Goal: Information Seeking & Learning: Learn about a topic

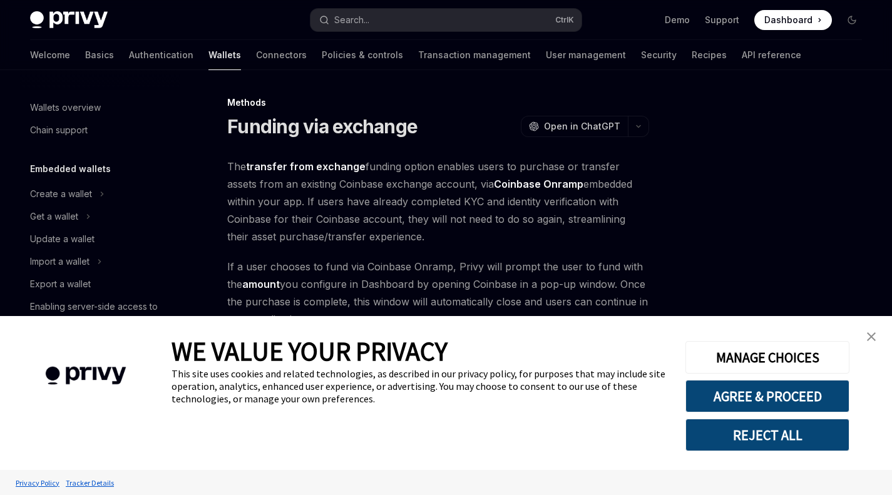
scroll to position [444, 0]
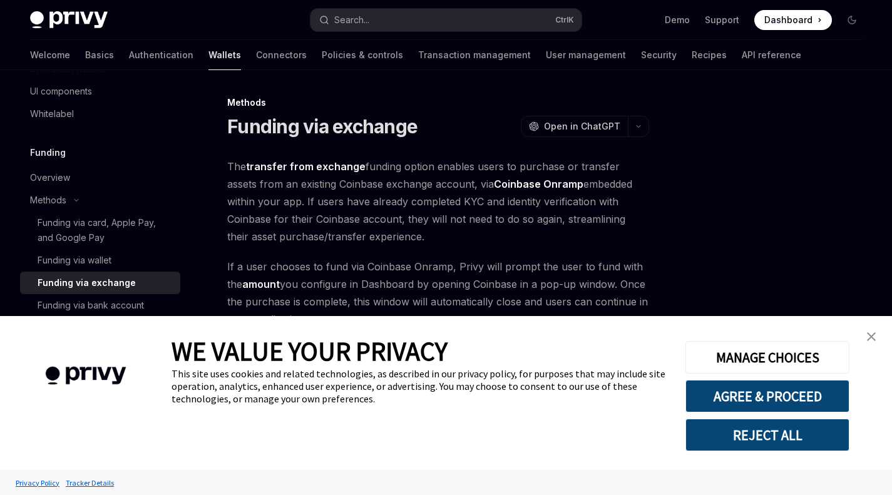
click at [869, 334] on img "close banner" at bounding box center [871, 336] width 9 height 9
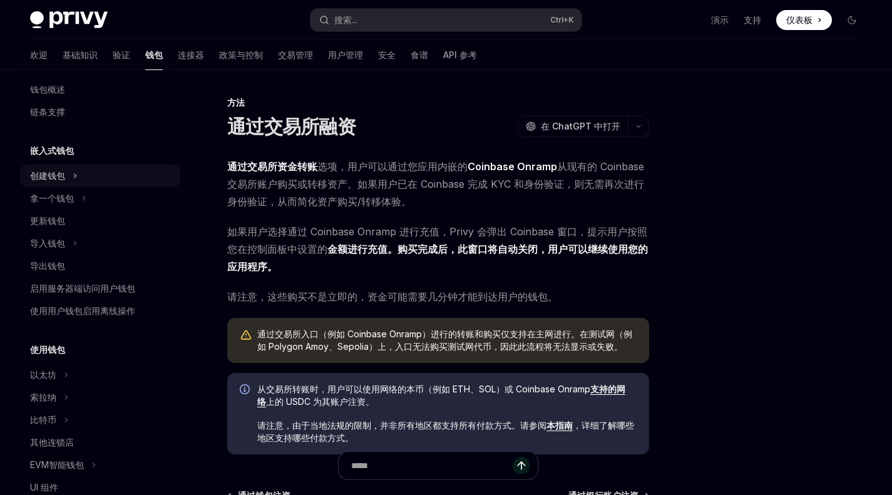
scroll to position [0, 0]
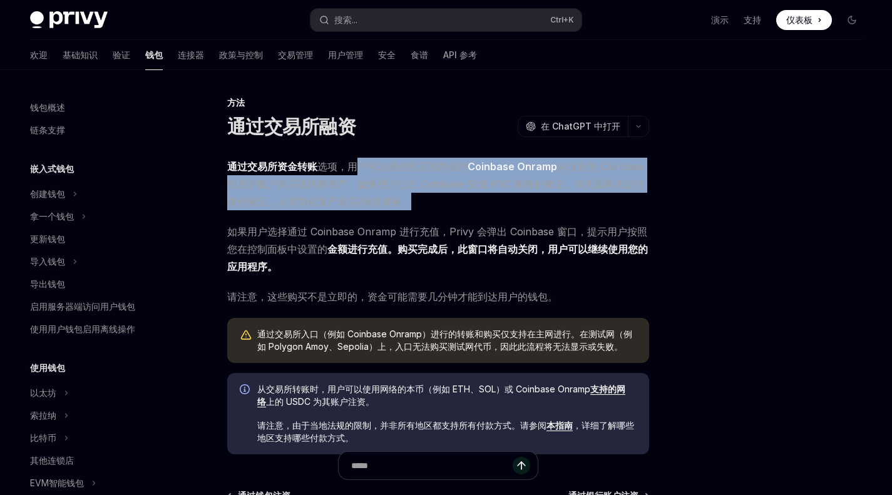
drag, startPoint x: 360, startPoint y: 165, endPoint x: 467, endPoint y: 198, distance: 112.1
click at [467, 198] on span "通过交易所资金转账 选项 ，用户可以通过您应用内嵌的 Coinbase Onramp 从现有的 Coinbase 交易所账户购买或转移资产。如果用户已在 Co…" at bounding box center [438, 184] width 422 height 53
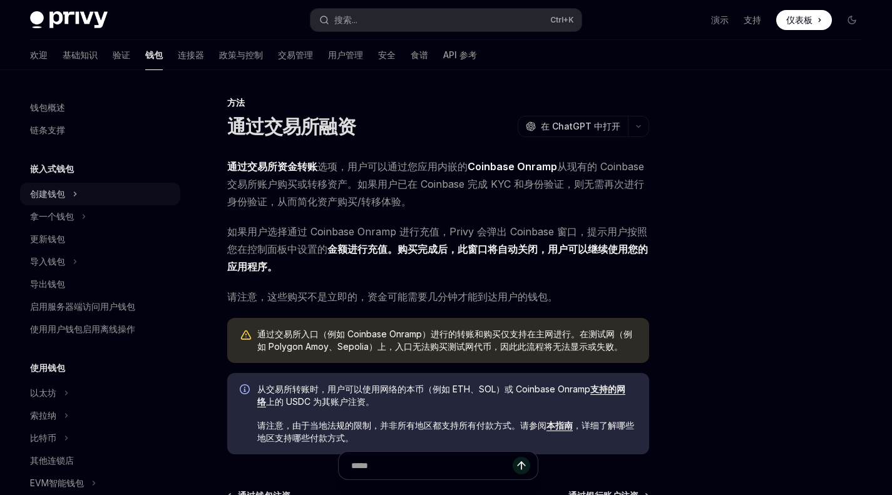
click at [67, 190] on div "创建钱包" at bounding box center [100, 194] width 160 height 23
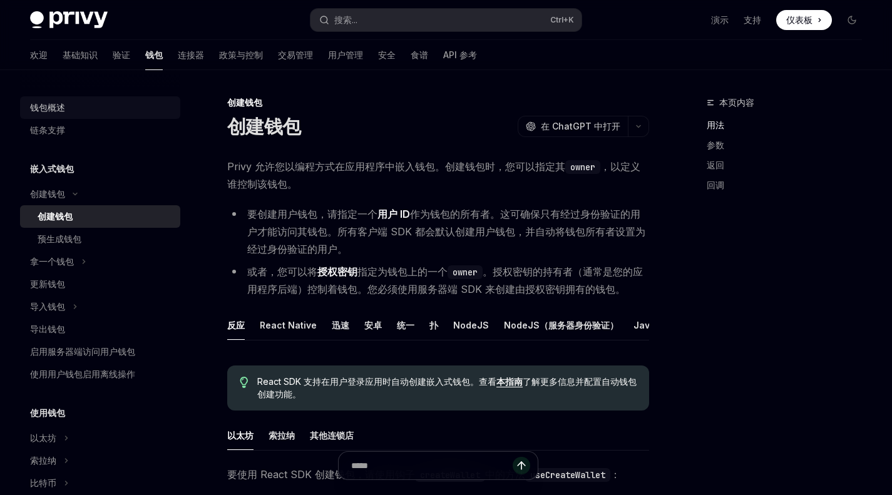
click at [66, 109] on div "钱包概述" at bounding box center [101, 107] width 143 height 15
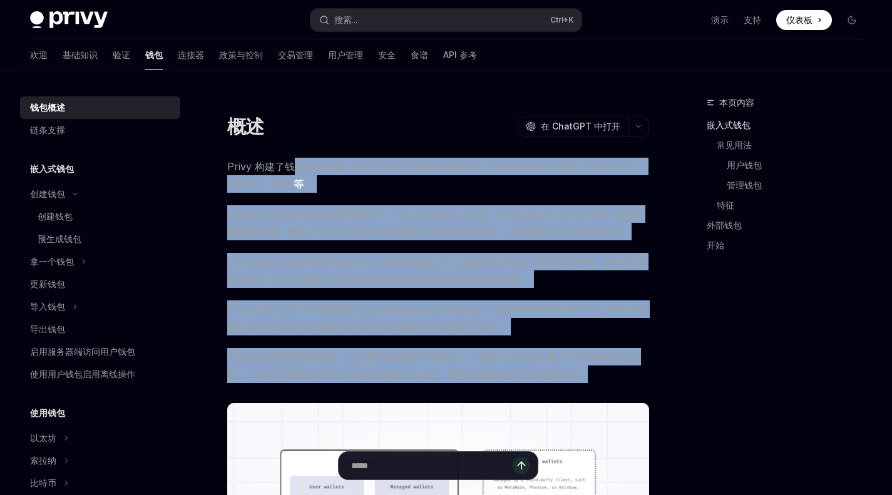
drag, startPoint x: 292, startPoint y: 167, endPoint x: 591, endPoint y: 372, distance: 362.0
click at [591, 372] on span "无论您集成的是哪种钱包（嵌入式钱包还是外部钱包），您都可以轻松地向用户请求签名和交易，以便与代币化资产和链上基础设施进行交互。不同钱包类型的请求逻辑类似。" at bounding box center [438, 365] width 422 height 35
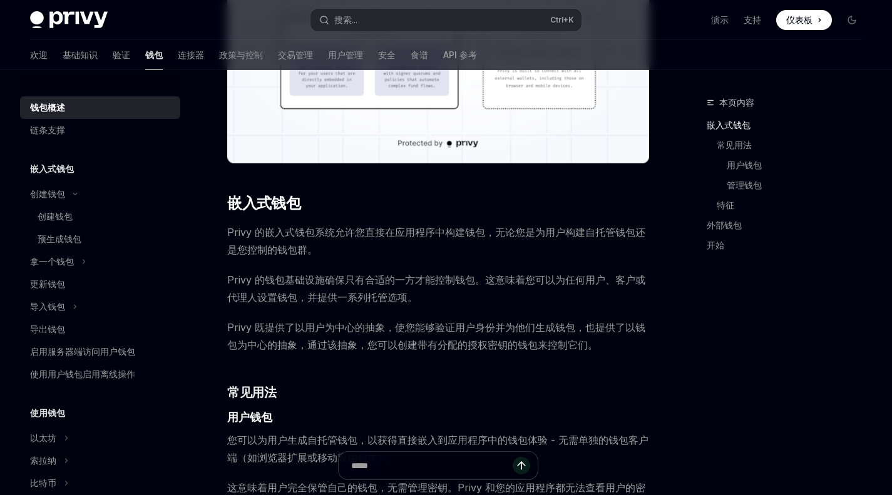
scroll to position [501, 0]
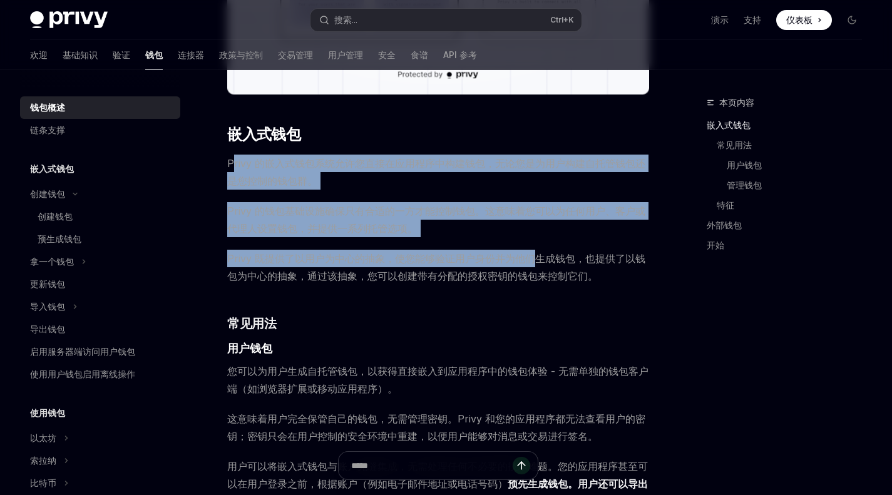
drag, startPoint x: 233, startPoint y: 160, endPoint x: 535, endPoint y: 250, distance: 315.5
click at [535, 250] on span "Privy 既提供了以用户为中心的抽象，使您能够验证用户身份并为他们生成钱包，也提供了以钱包为中心的抽象，通过该抽象，您可以创建带有分配的授权密钥的钱包来控制…" at bounding box center [438, 267] width 422 height 35
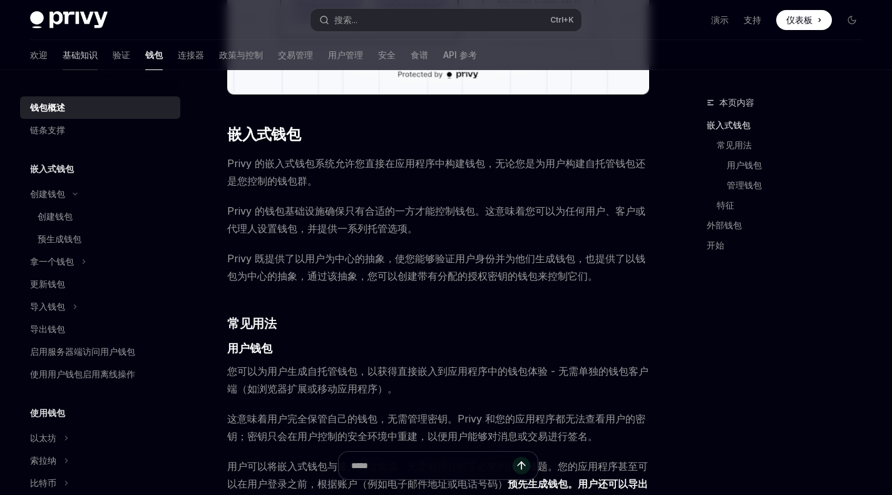
click at [63, 54] on font "基础知识" at bounding box center [80, 54] width 35 height 11
type textarea "*"
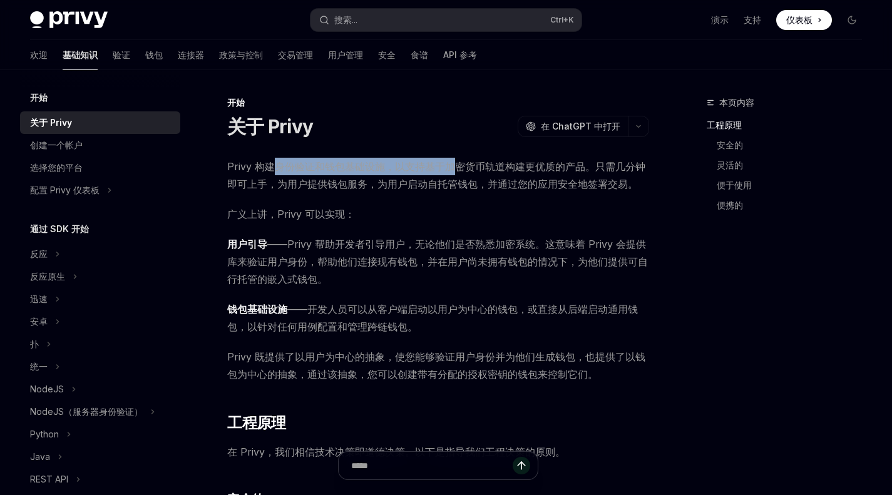
drag, startPoint x: 285, startPoint y: 167, endPoint x: 449, endPoint y: 164, distance: 164.7
click at [449, 164] on font "Privy 构建身份验证和钱包基础设施，以支持基于加密货币轨道构建更优质的产品。只需几分钟即可上手，为用户提供钱包服务，为用户启动自托管钱包，并通过您的应用安…" at bounding box center [436, 175] width 418 height 30
